Goal: Transaction & Acquisition: Purchase product/service

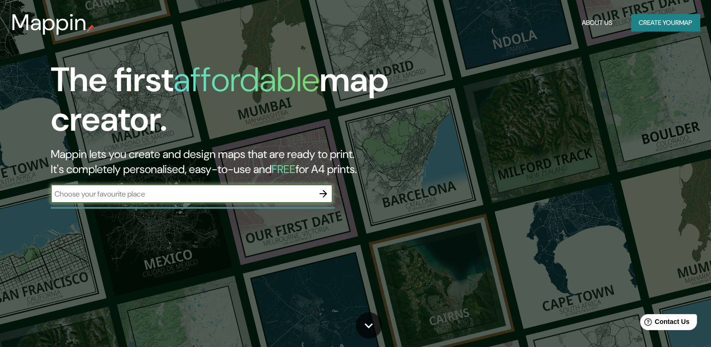
click at [240, 193] on input "text" at bounding box center [182, 193] width 263 height 11
paste input "Ecatepec [PERSON_NAME]"
type input "Ecatepec [PERSON_NAME]"
click at [323, 195] on icon "button" at bounding box center [322, 193] width 11 height 11
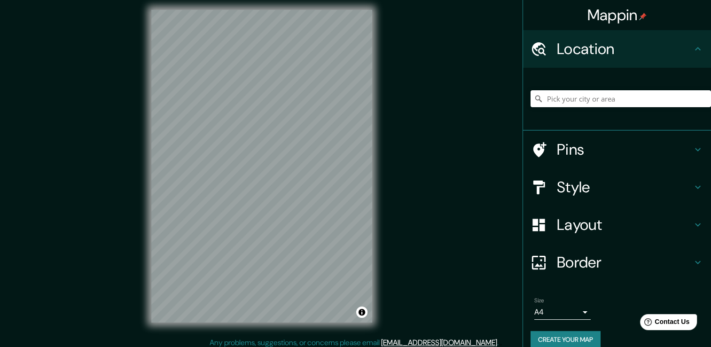
scroll to position [10, 0]
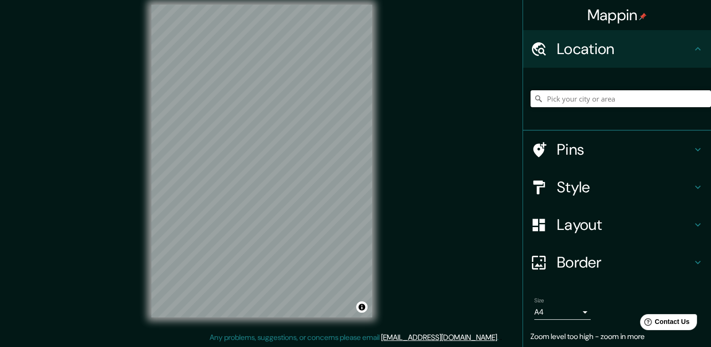
click at [605, 99] on input "Pick your city or area" at bounding box center [620, 98] width 180 height 17
paste input "Ecatepec [PERSON_NAME]"
type input "Ecatepec, [GEOGRAPHIC_DATA], [GEOGRAPHIC_DATA]"
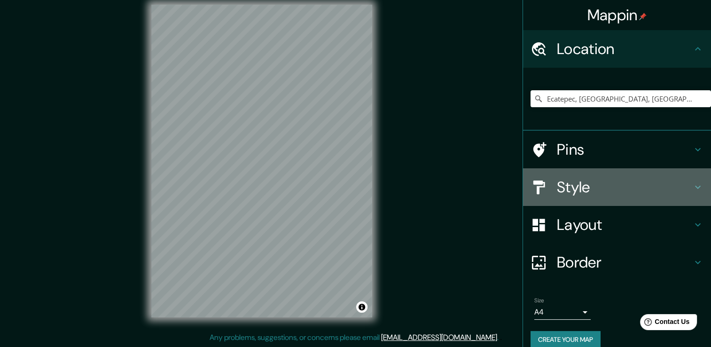
click at [570, 187] on h4 "Style" at bounding box center [624, 187] width 135 height 19
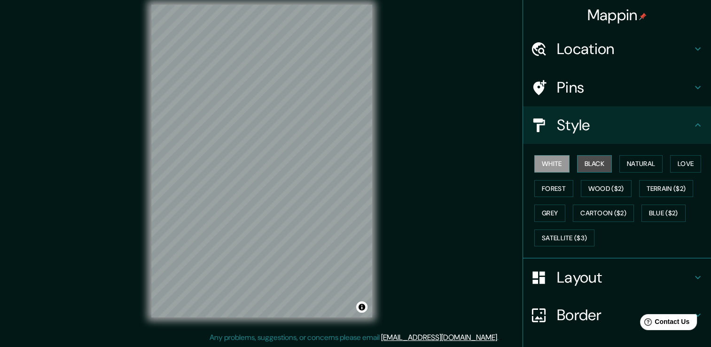
click at [587, 166] on button "Black" at bounding box center [594, 163] width 35 height 17
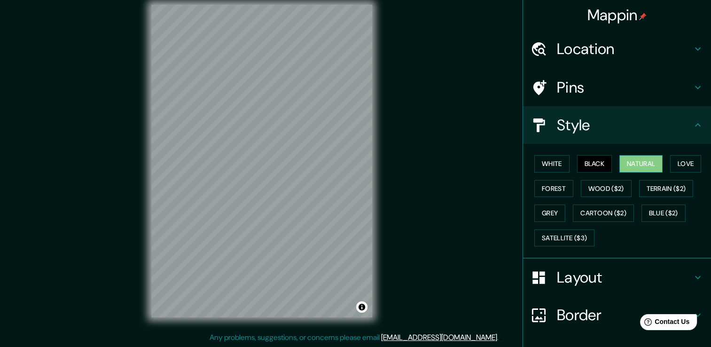
click at [635, 164] on button "Natural" at bounding box center [640, 163] width 43 height 17
click at [679, 167] on button "Love" at bounding box center [685, 163] width 31 height 17
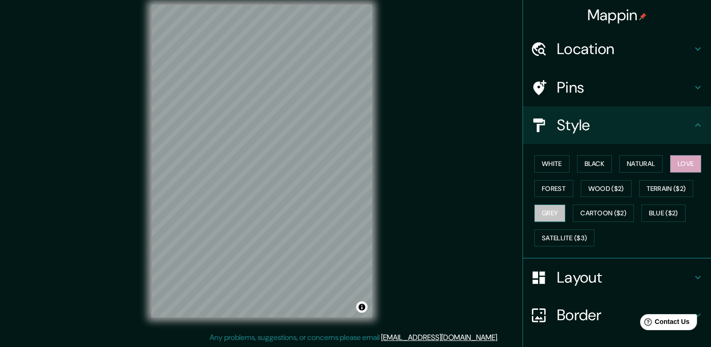
click at [547, 209] on button "Grey" at bounding box center [549, 212] width 31 height 17
click at [685, 166] on button "Love" at bounding box center [685, 163] width 31 height 17
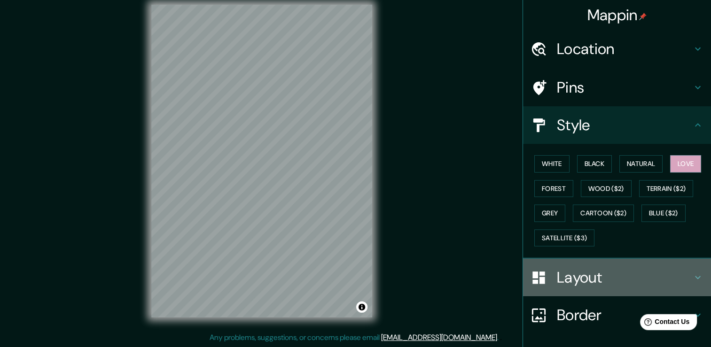
click at [667, 276] on h4 "Layout" at bounding box center [624, 277] width 135 height 19
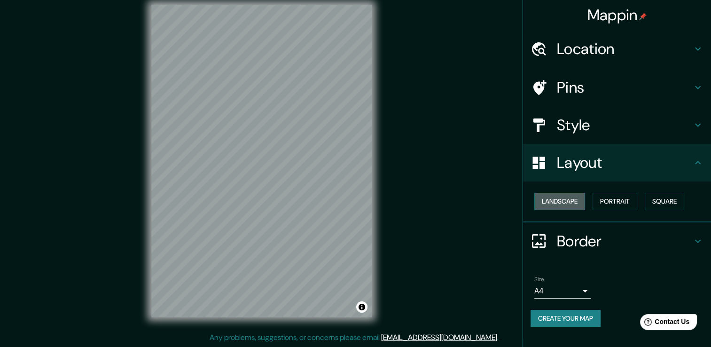
click at [558, 204] on button "Landscape" at bounding box center [559, 201] width 51 height 17
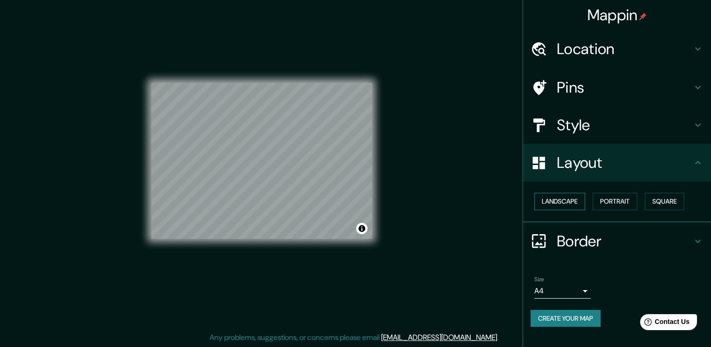
click at [558, 204] on button "Landscape" at bounding box center [559, 201] width 51 height 17
click at [608, 202] on button "Portrait" at bounding box center [614, 201] width 45 height 17
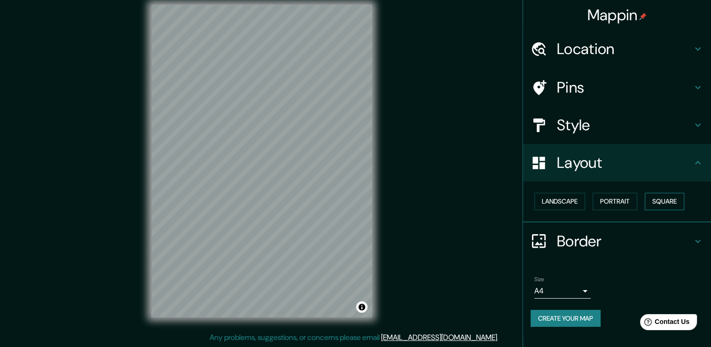
click at [658, 204] on button "Square" at bounding box center [663, 201] width 39 height 17
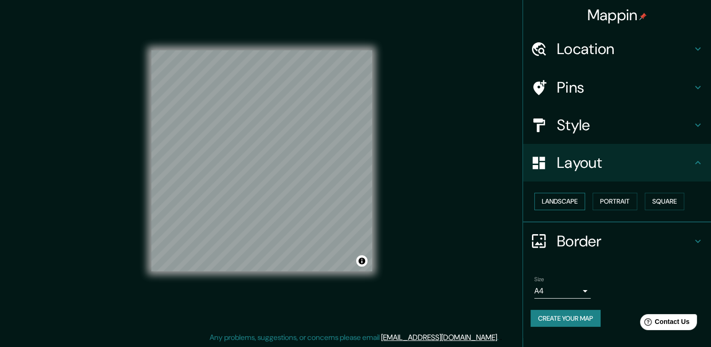
click at [578, 201] on button "Landscape" at bounding box center [559, 201] width 51 height 17
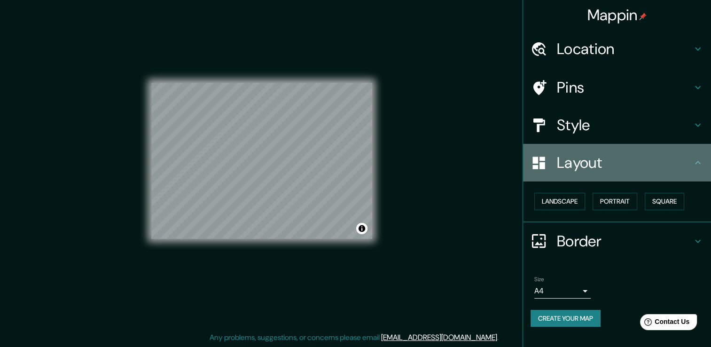
click at [593, 163] on h4 "Layout" at bounding box center [624, 162] width 135 height 19
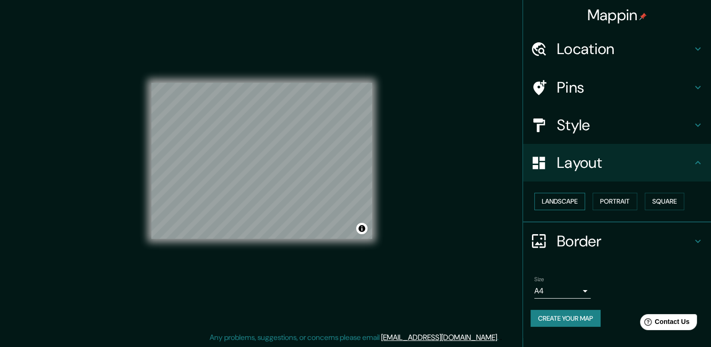
click at [563, 200] on button "Landscape" at bounding box center [559, 201] width 51 height 17
click at [566, 201] on button "Landscape" at bounding box center [559, 201] width 51 height 17
click at [611, 204] on button "Portrait" at bounding box center [614, 201] width 45 height 17
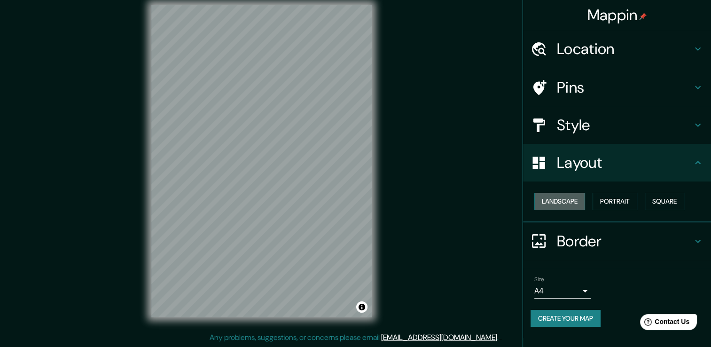
click at [558, 206] on button "Landscape" at bounding box center [559, 201] width 51 height 17
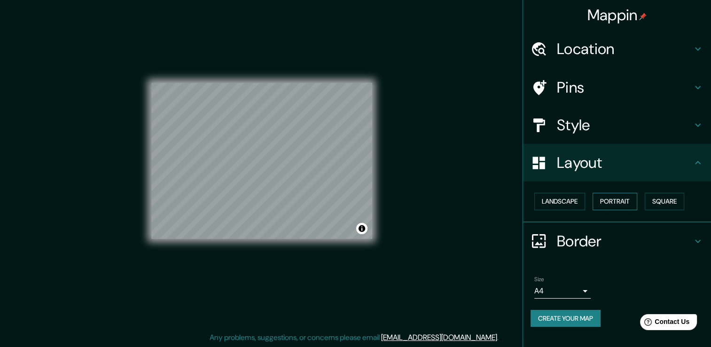
click at [615, 206] on button "Portrait" at bounding box center [614, 201] width 45 height 17
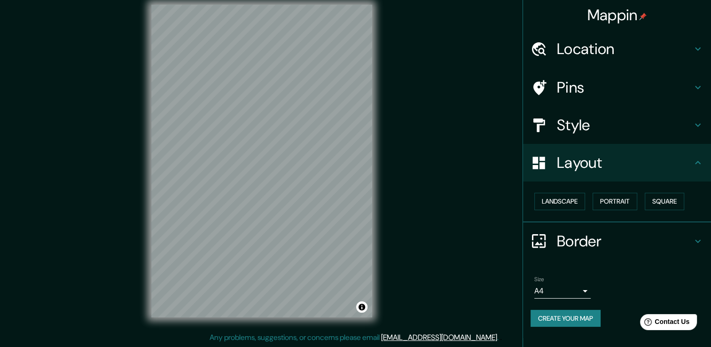
click at [583, 102] on div "Pins" at bounding box center [617, 88] width 188 height 38
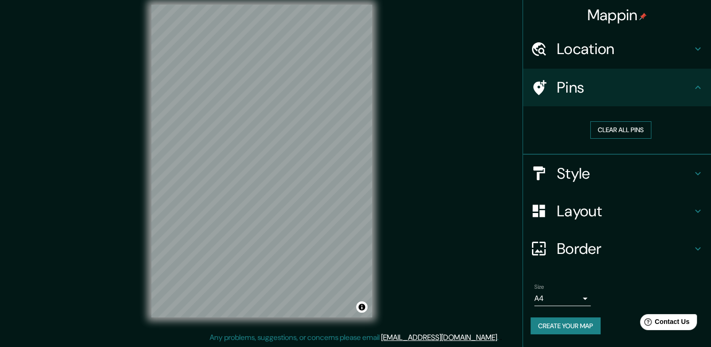
click at [615, 125] on button "Clear all pins" at bounding box center [620, 129] width 61 height 17
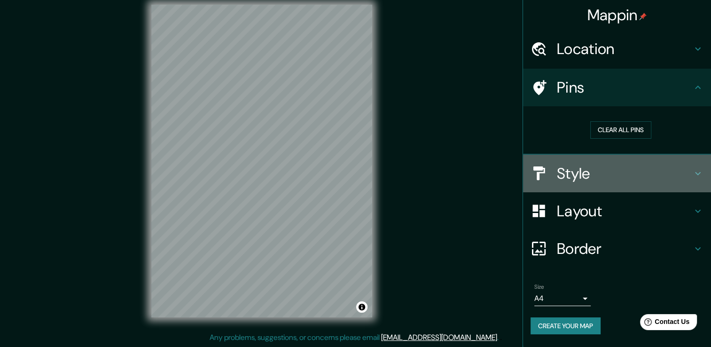
click at [611, 175] on h4 "Style" at bounding box center [624, 173] width 135 height 19
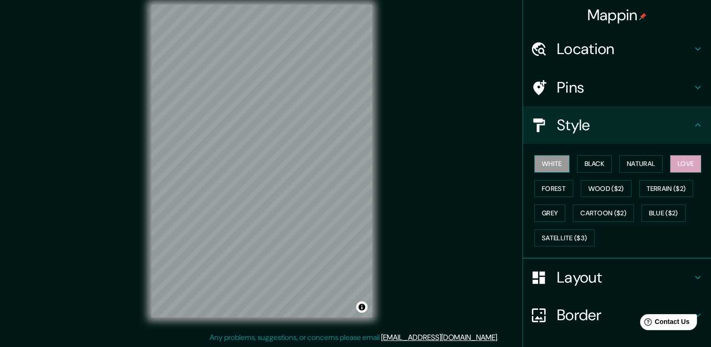
click at [560, 167] on button "White" at bounding box center [551, 163] width 35 height 17
click at [588, 166] on button "Black" at bounding box center [594, 163] width 35 height 17
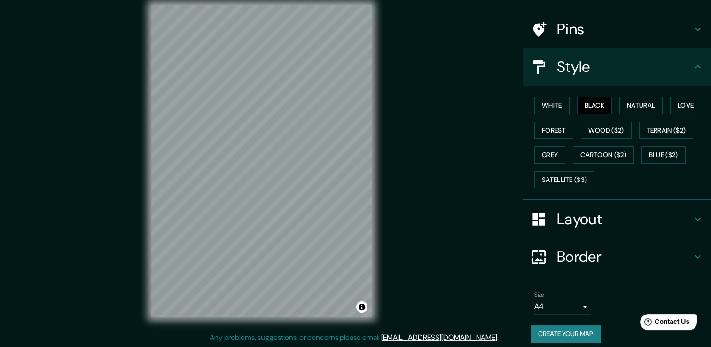
scroll to position [63, 0]
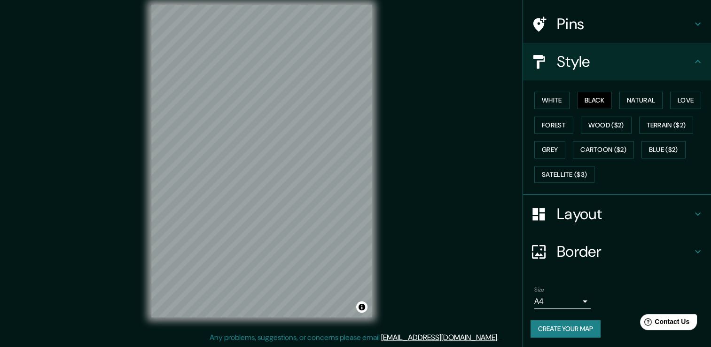
click at [573, 296] on body "Mappin Location [GEOGRAPHIC_DATA], [GEOGRAPHIC_DATA], [GEOGRAPHIC_DATA] [GEOGRA…" at bounding box center [355, 163] width 711 height 347
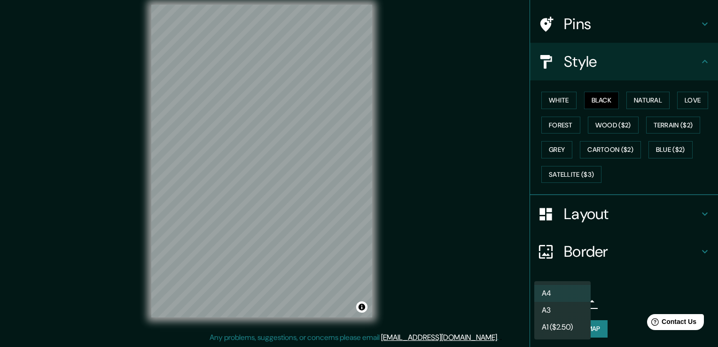
click at [571, 308] on li "A3" at bounding box center [562, 310] width 56 height 17
click at [571, 295] on body "Mappin Location [GEOGRAPHIC_DATA], [GEOGRAPHIC_DATA], [GEOGRAPHIC_DATA] [GEOGRA…" at bounding box center [359, 163] width 718 height 347
click at [571, 293] on li "A4" at bounding box center [562, 293] width 56 height 17
type input "single"
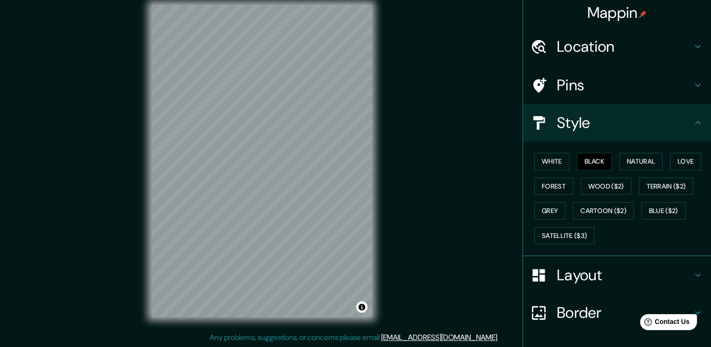
scroll to position [0, 0]
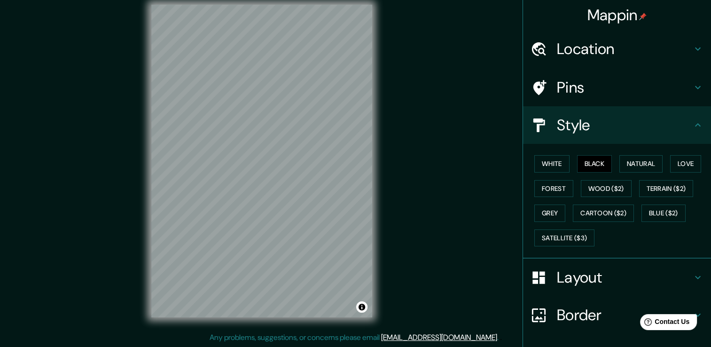
click at [576, 55] on h4 "Location" at bounding box center [624, 48] width 135 height 19
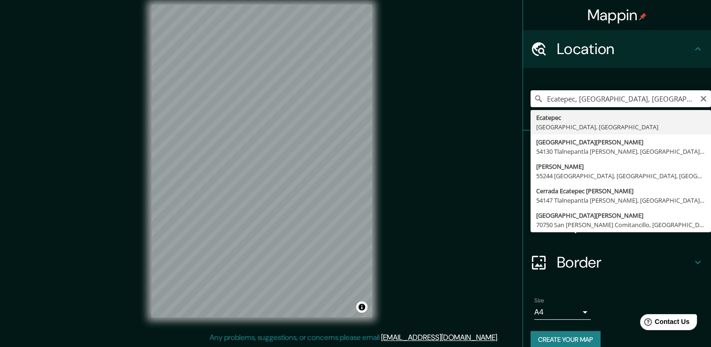
click at [588, 102] on input "Ecatepec, [GEOGRAPHIC_DATA], [GEOGRAPHIC_DATA]" at bounding box center [620, 98] width 180 height 17
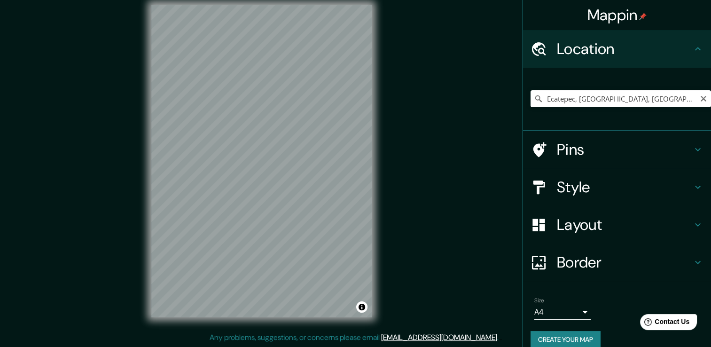
click at [595, 236] on div "Layout" at bounding box center [617, 225] width 188 height 38
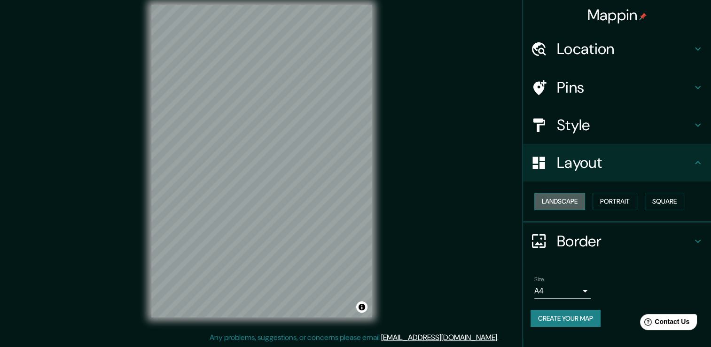
click at [571, 200] on button "Landscape" at bounding box center [559, 201] width 51 height 17
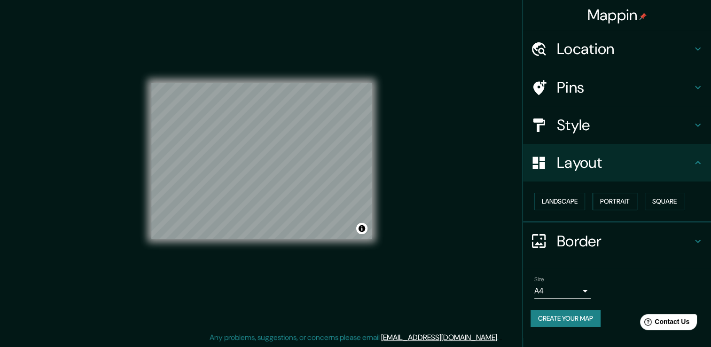
click at [611, 201] on button "Portrait" at bounding box center [614, 201] width 45 height 17
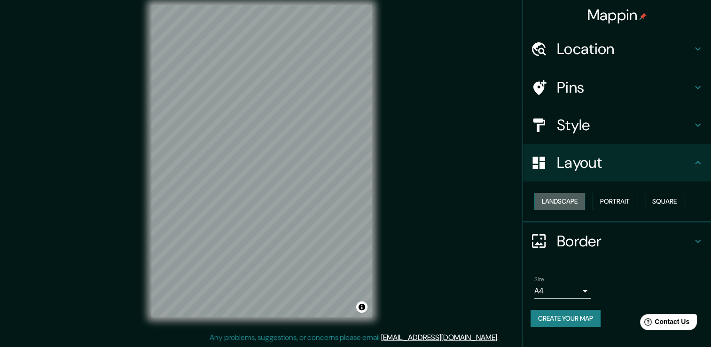
click at [564, 202] on button "Landscape" at bounding box center [559, 201] width 51 height 17
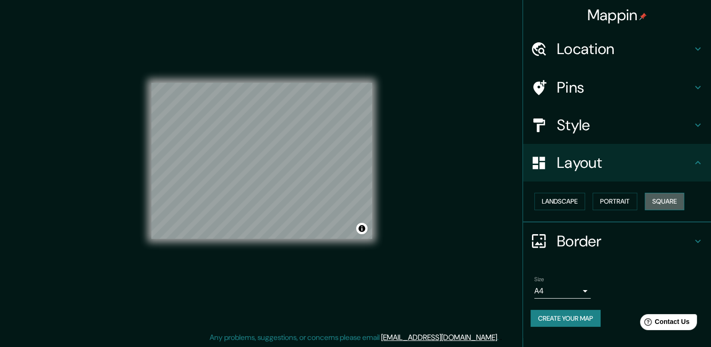
click at [684, 195] on button "Square" at bounding box center [663, 201] width 39 height 17
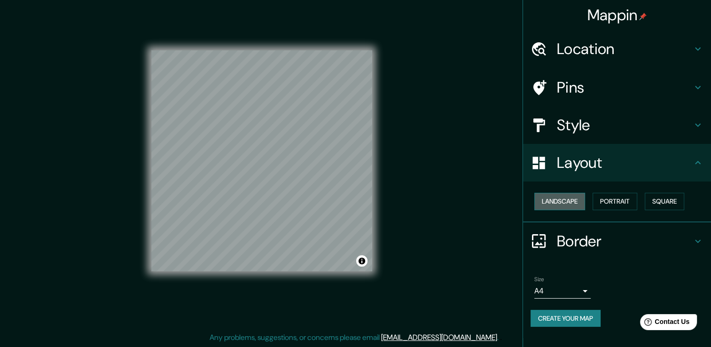
click at [580, 200] on button "Landscape" at bounding box center [559, 201] width 51 height 17
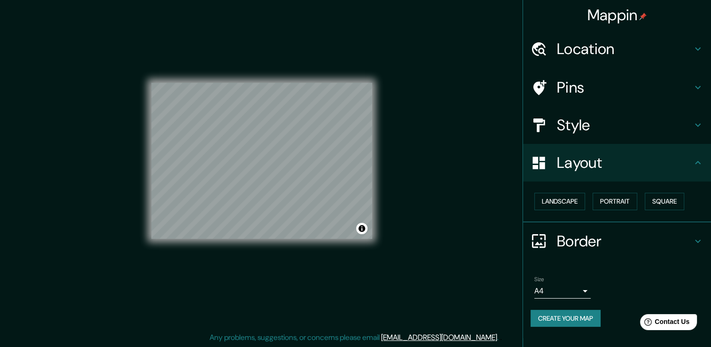
click at [584, 91] on h4 "Pins" at bounding box center [624, 87] width 135 height 19
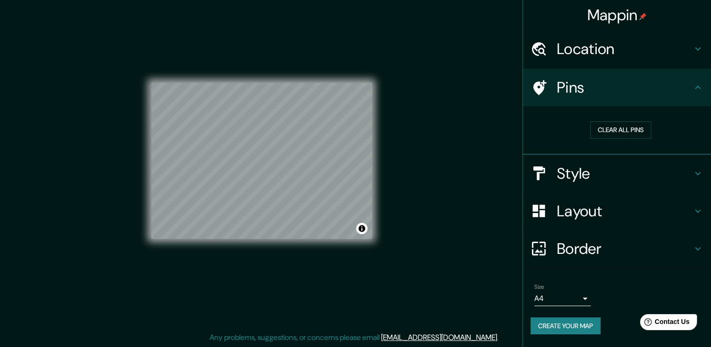
click at [596, 46] on h4 "Location" at bounding box center [624, 48] width 135 height 19
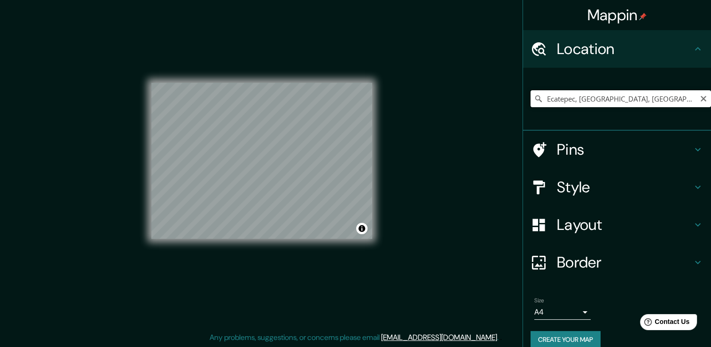
click at [609, 105] on input "Ecatepec, [GEOGRAPHIC_DATA], [GEOGRAPHIC_DATA]" at bounding box center [620, 98] width 180 height 17
paste input "Manzana 049, [STREET_ADDRESS][PERSON_NAME]."
click at [568, 97] on input "[STREET_ADDRESS][DATE]" at bounding box center [620, 98] width 180 height 17
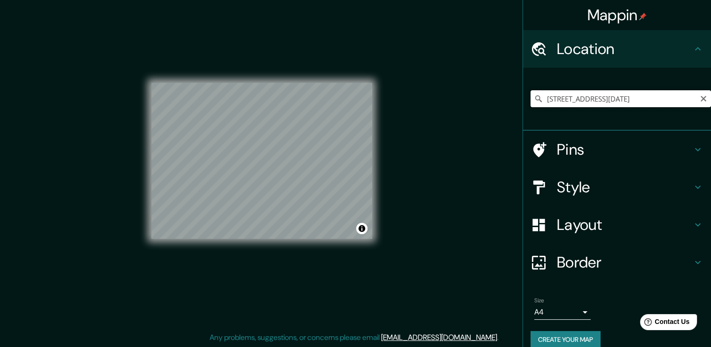
click at [549, 96] on input "[STREET_ADDRESS][DATE]" at bounding box center [620, 98] width 180 height 17
paste input "Manzana 049, [STREET_ADDRESS][PERSON_NAME]."
drag, startPoint x: 629, startPoint y: 102, endPoint x: 716, endPoint y: 109, distance: 86.7
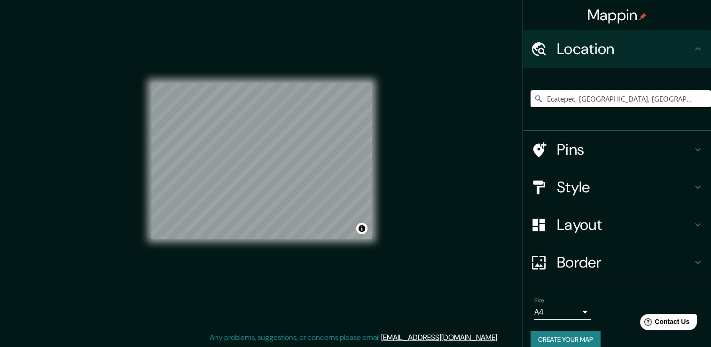
click at [710, 109] on html "Mappin Location [GEOGRAPHIC_DATA], [GEOGRAPHIC_DATA], [GEOGRAPHIC_DATA], [GEOGR…" at bounding box center [355, 163] width 711 height 347
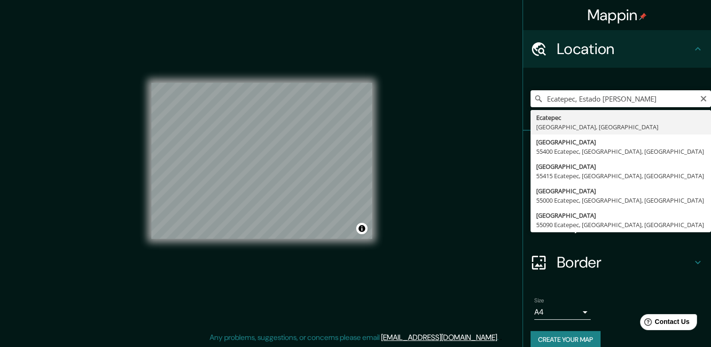
type input "Ecatepec, [GEOGRAPHIC_DATA], [GEOGRAPHIC_DATA]"
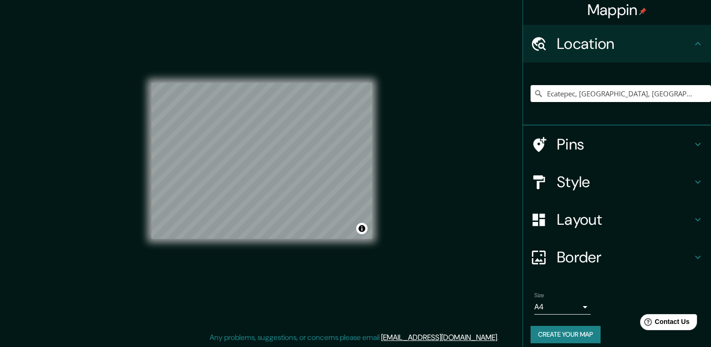
scroll to position [12, 0]
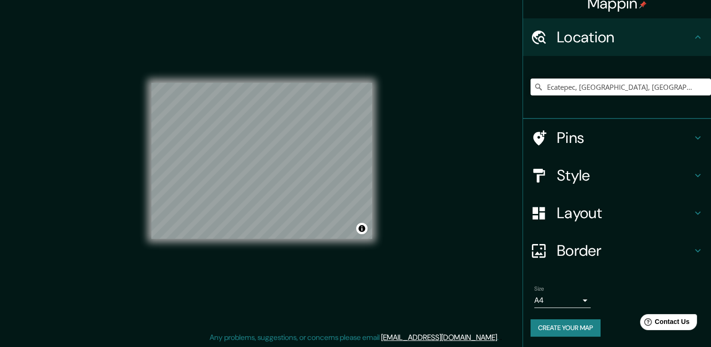
click at [580, 174] on h4 "Style" at bounding box center [624, 175] width 135 height 19
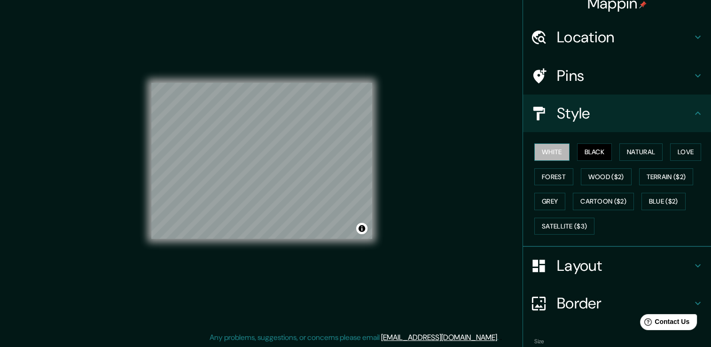
click at [554, 151] on button "White" at bounding box center [551, 151] width 35 height 17
click at [579, 154] on button "Black" at bounding box center [594, 151] width 35 height 17
click at [627, 154] on button "Natural" at bounding box center [640, 151] width 43 height 17
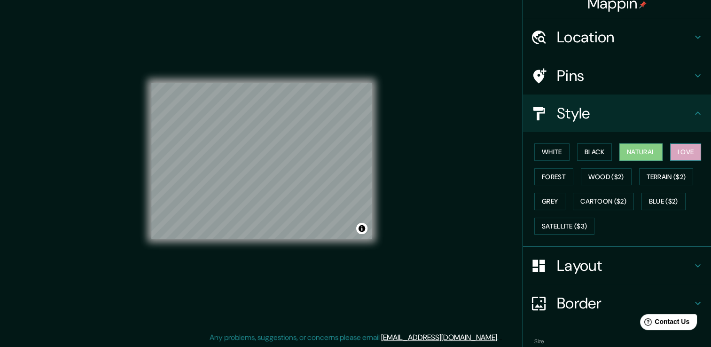
click at [671, 150] on button "Love" at bounding box center [685, 151] width 31 height 17
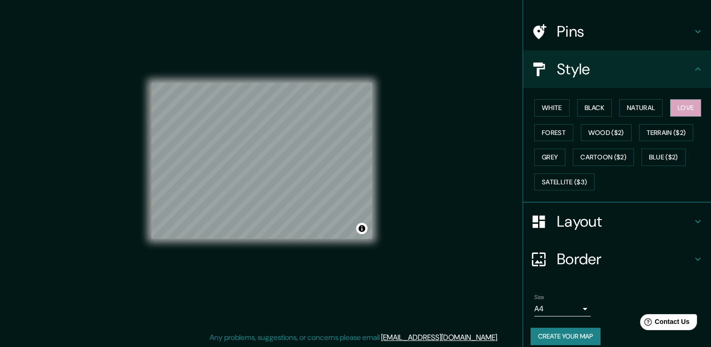
scroll to position [63, 0]
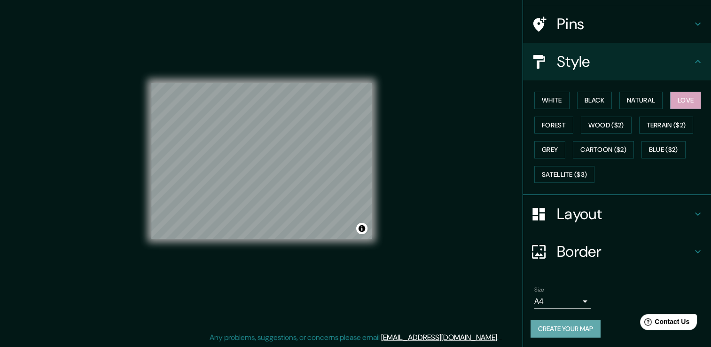
click at [581, 328] on button "Create your map" at bounding box center [565, 328] width 70 height 17
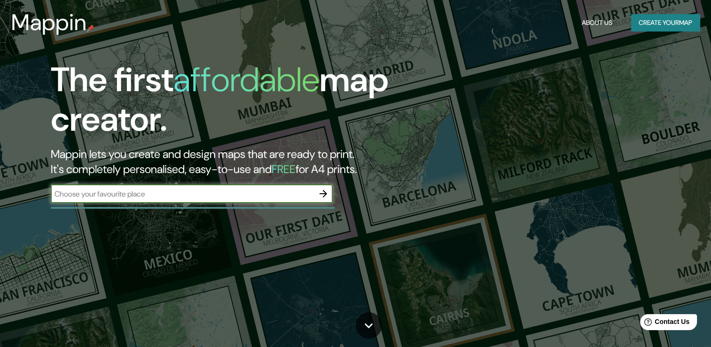
click at [233, 186] on div "​" at bounding box center [192, 193] width 282 height 19
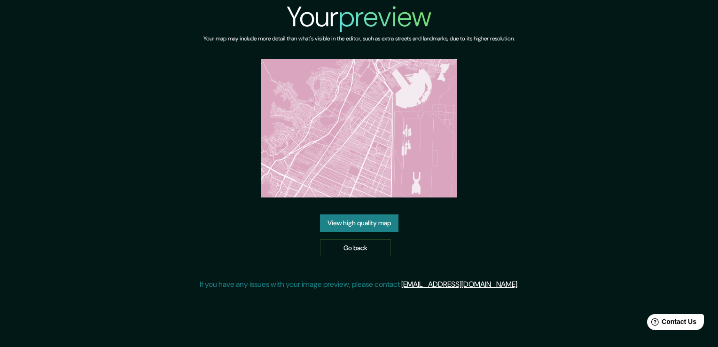
click at [372, 226] on link "View high quality map" at bounding box center [359, 222] width 78 height 17
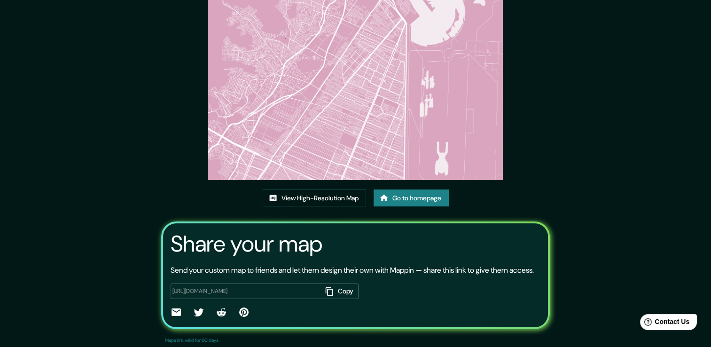
scroll to position [2, 0]
